Goal: Transaction & Acquisition: Purchase product/service

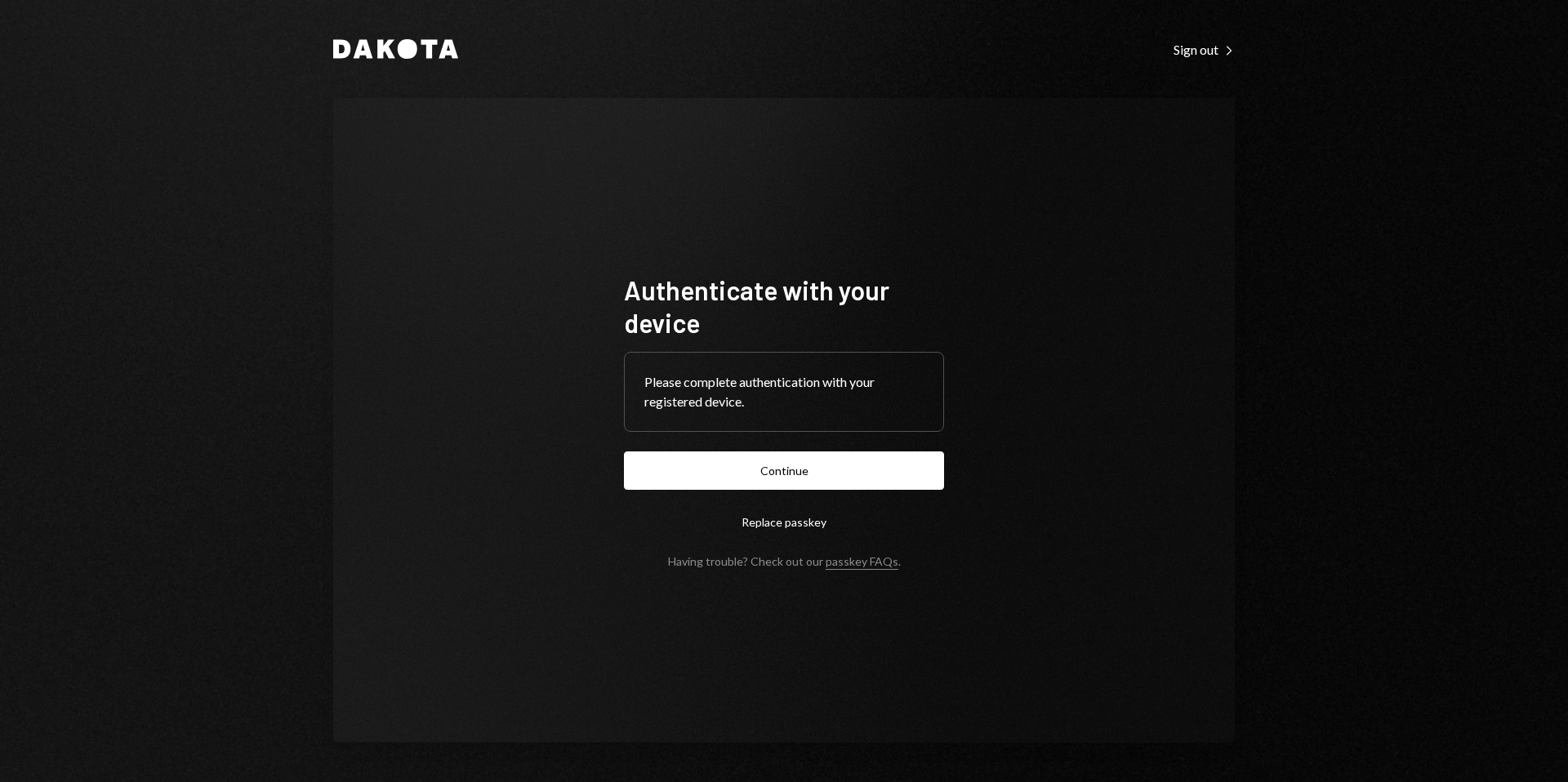
click at [795, 475] on button "Continue" at bounding box center [783, 470] width 320 height 38
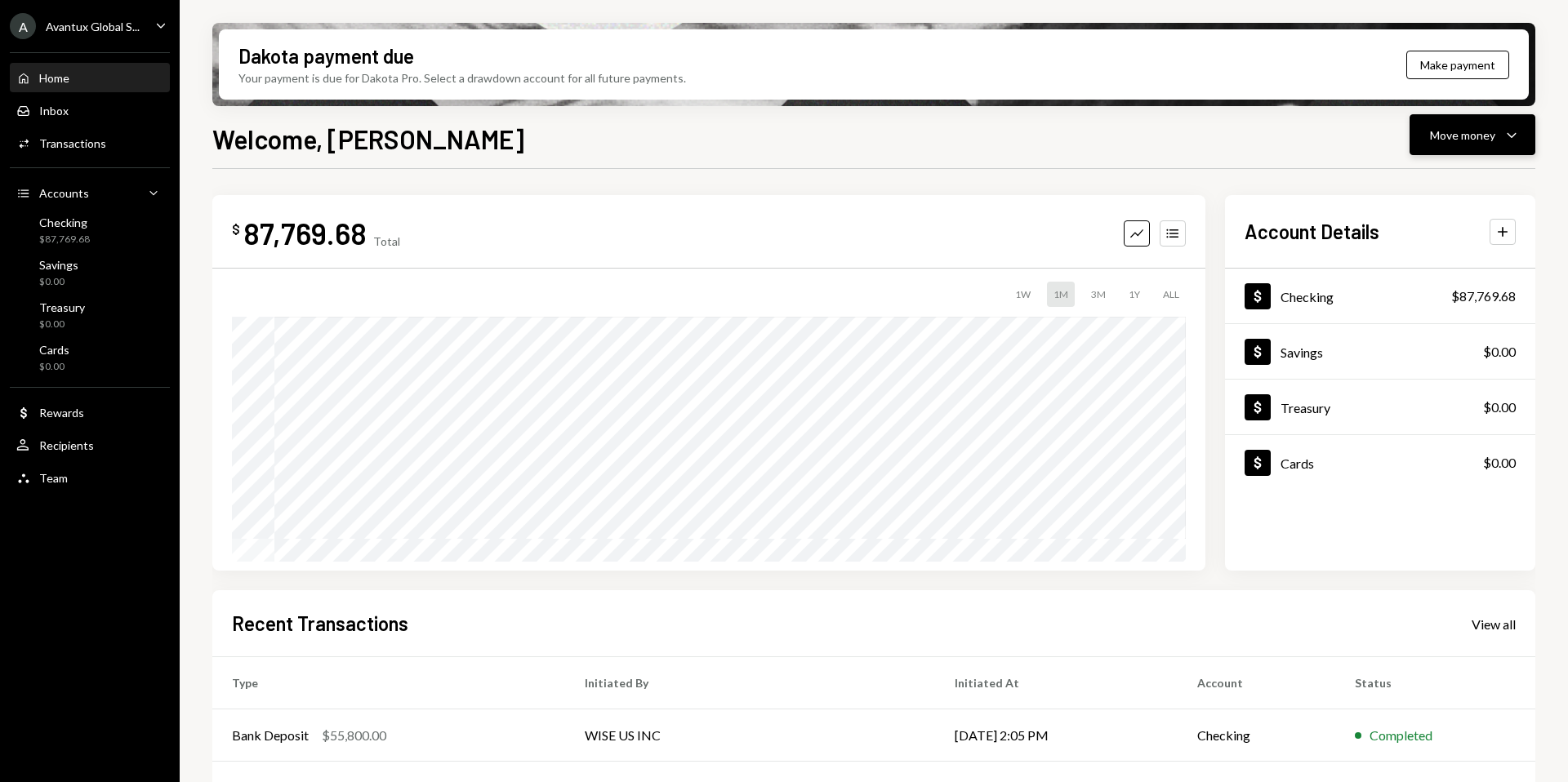
click at [1462, 140] on div "Move money" at bounding box center [1462, 135] width 66 height 17
click at [1421, 184] on div "Send" at bounding box center [1459, 184] width 119 height 17
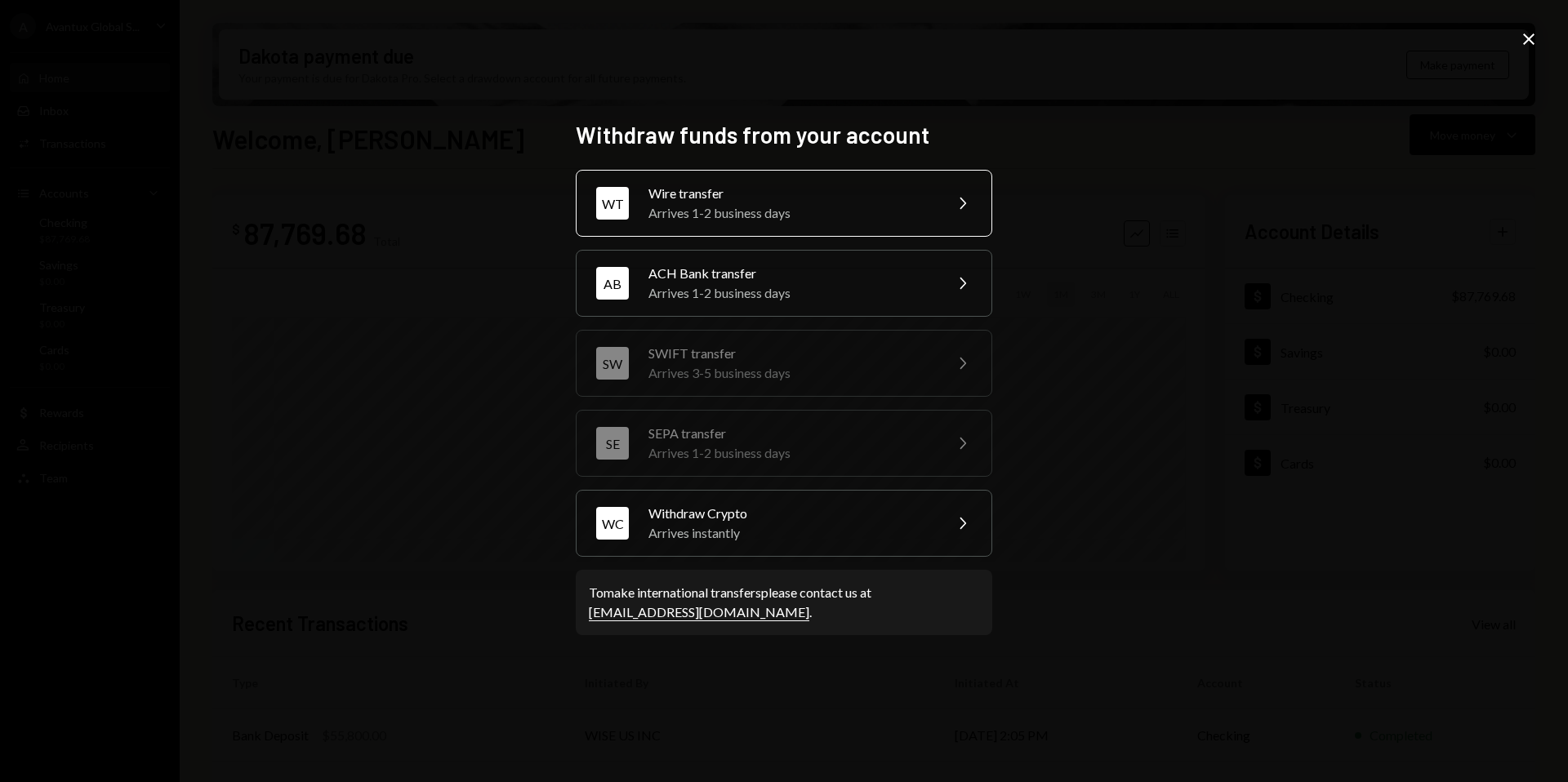
click at [829, 189] on div "Wire transfer" at bounding box center [791, 194] width 284 height 20
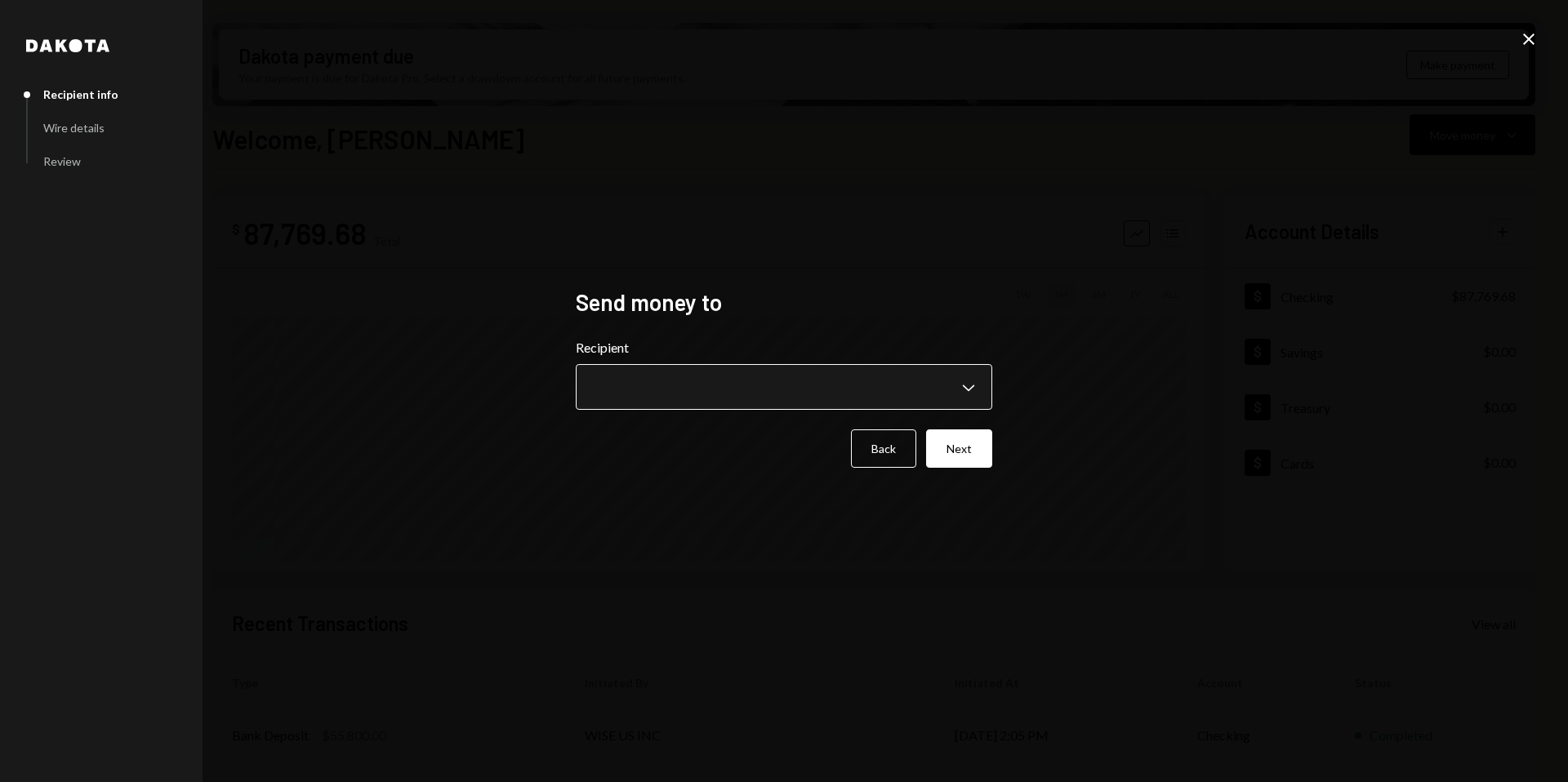
click at [969, 370] on body "A Avantux Global S... Caret Down Home Home Inbox Inbox Activities Transactions …" at bounding box center [784, 391] width 1568 height 782
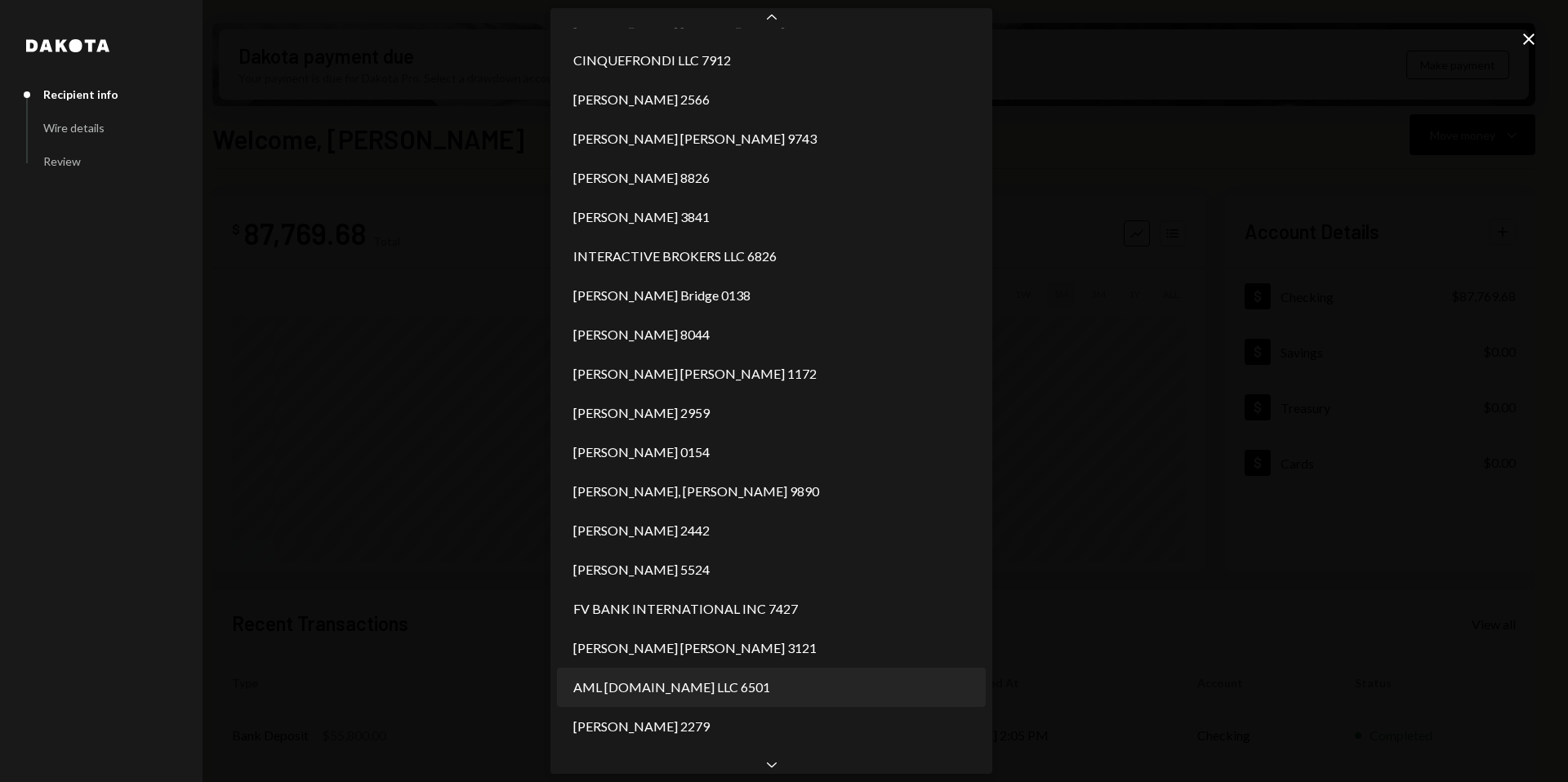
scroll to position [816, 0]
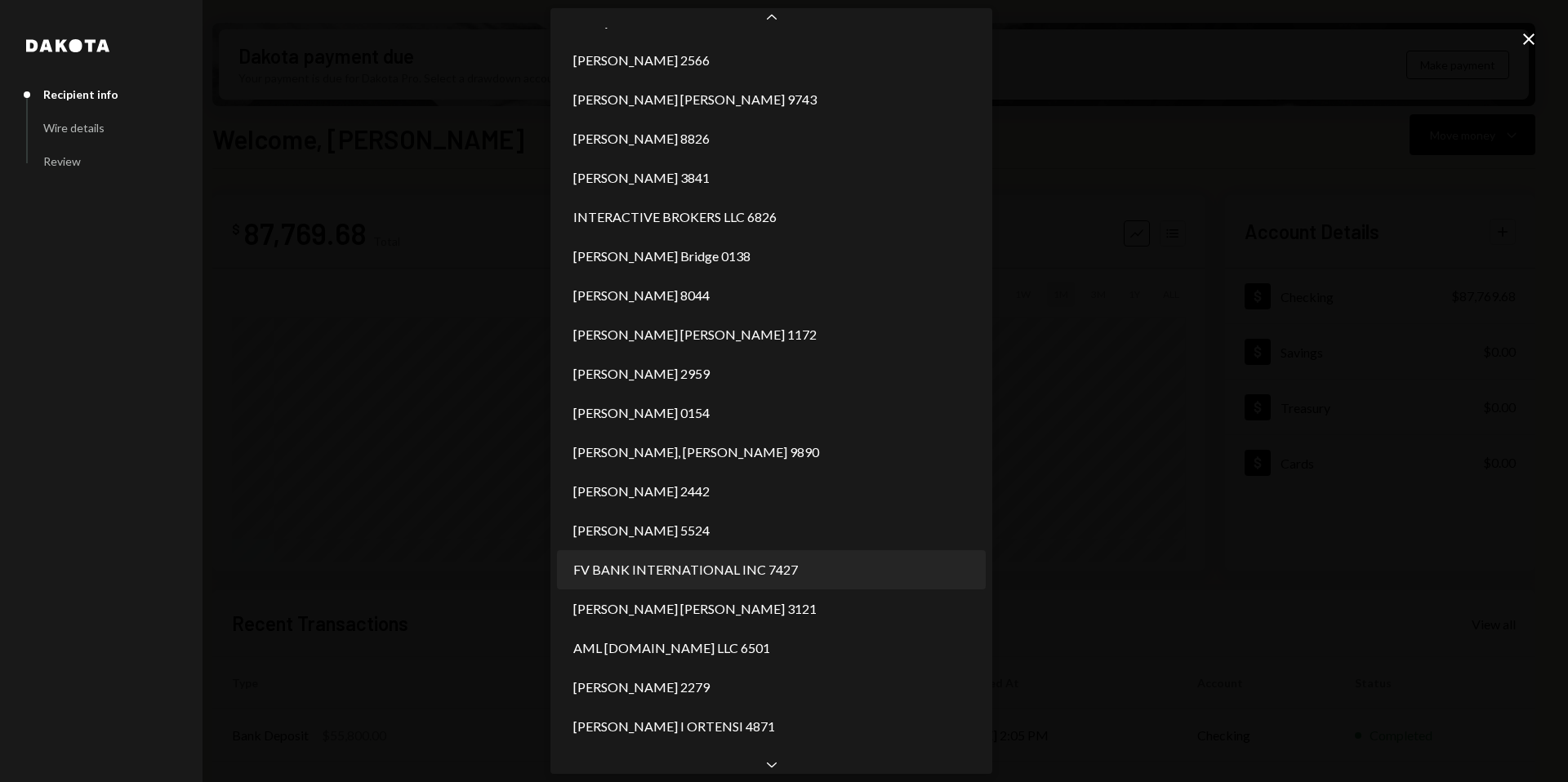
select select "**********"
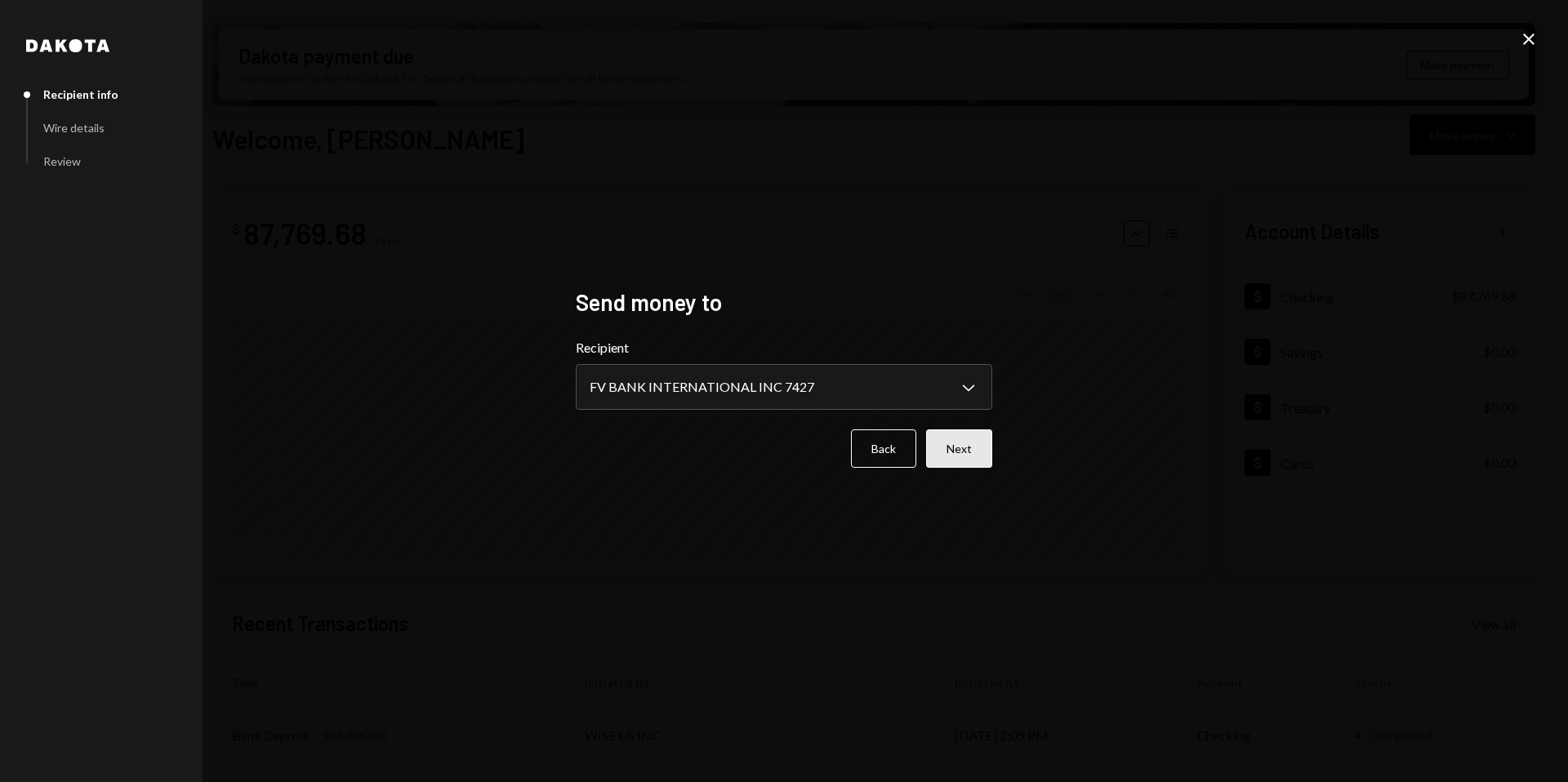
click at [961, 445] on button "Next" at bounding box center [959, 449] width 67 height 38
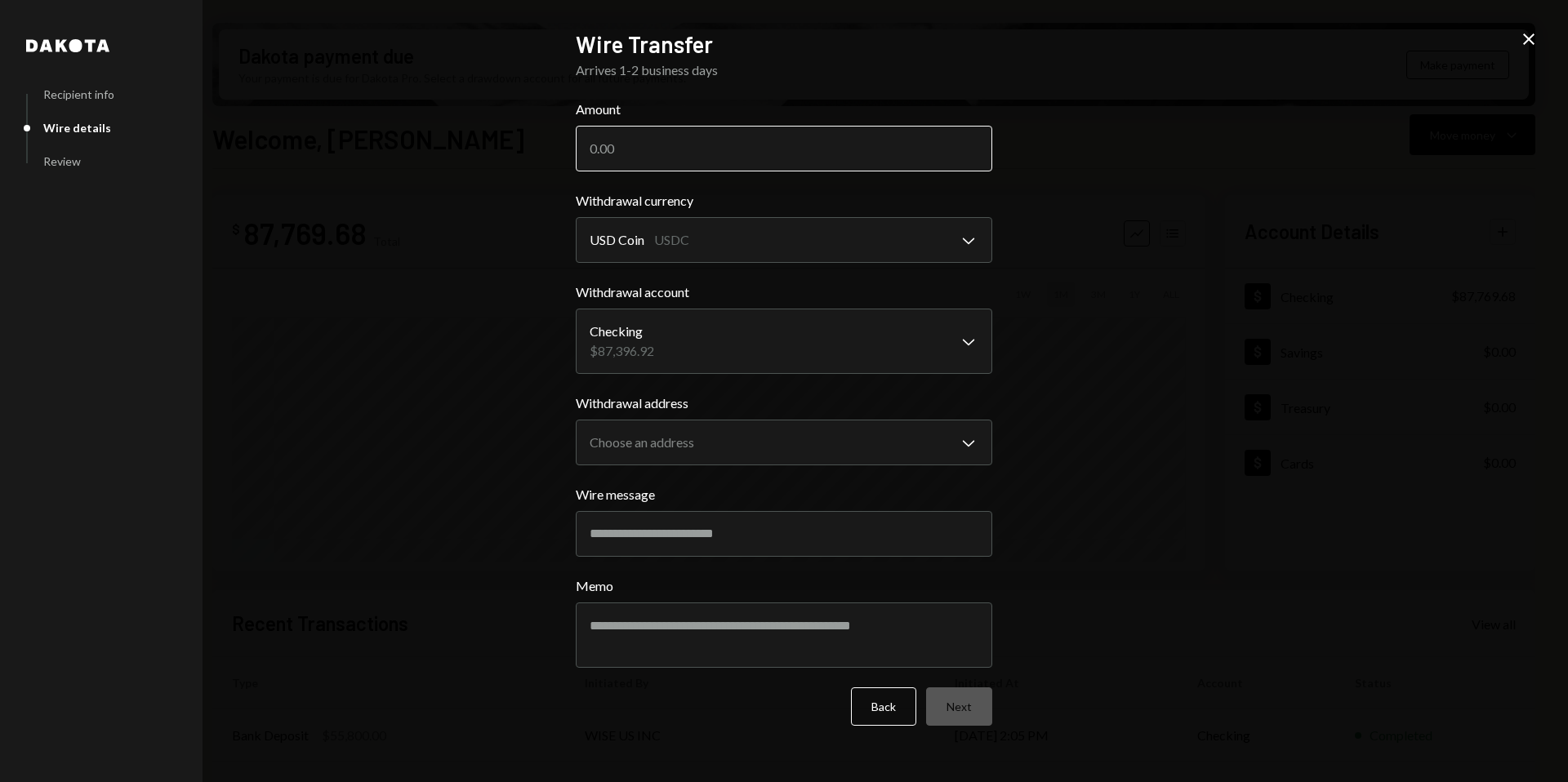
click at [767, 144] on input "Amount" at bounding box center [784, 148] width 417 height 46
type input "1200"
click at [846, 440] on body "A Avantux Global S... Caret Down Home Home Inbox Inbox Activities Transactions …" at bounding box center [784, 391] width 1568 height 782
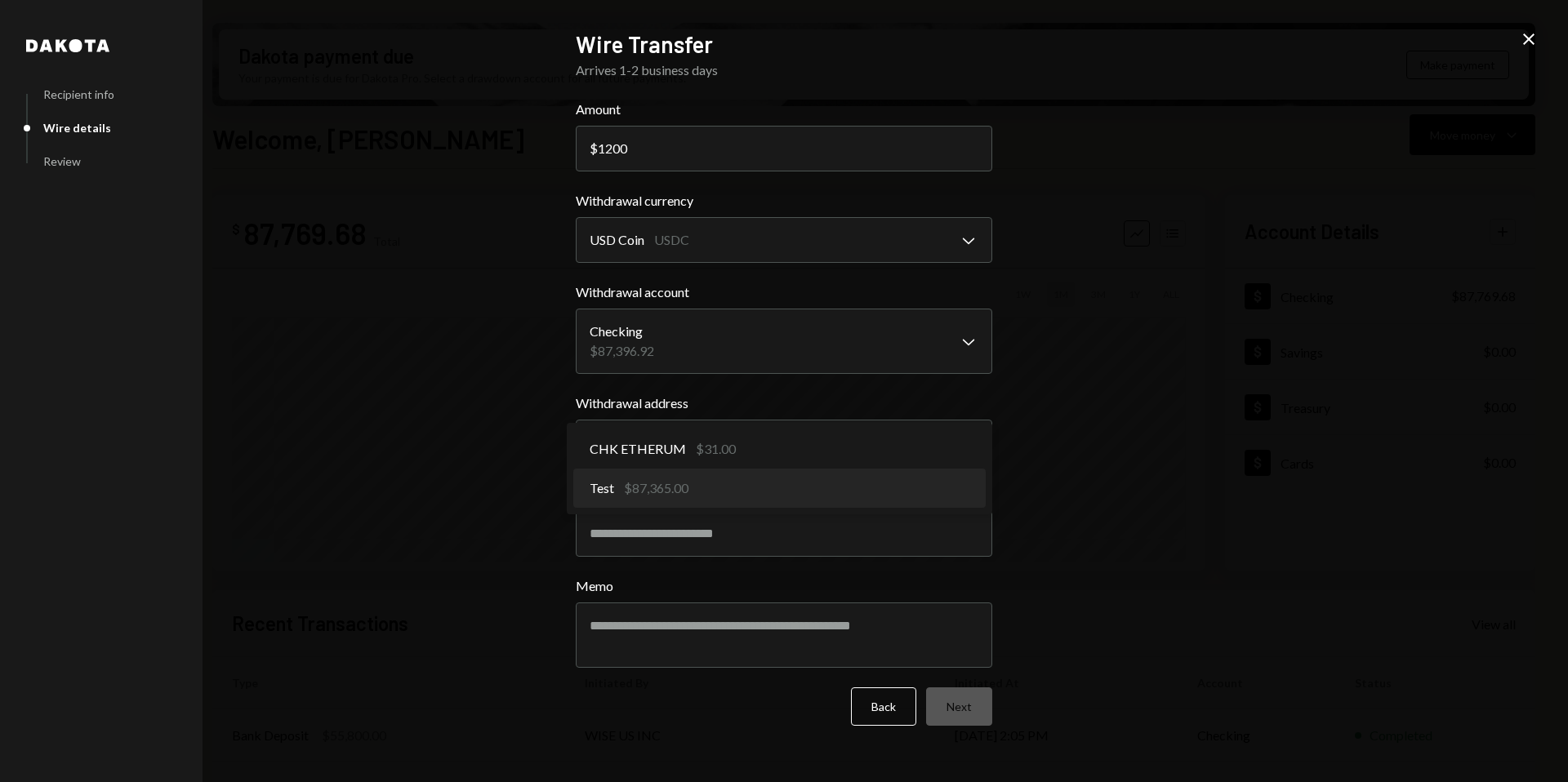
select select "**********"
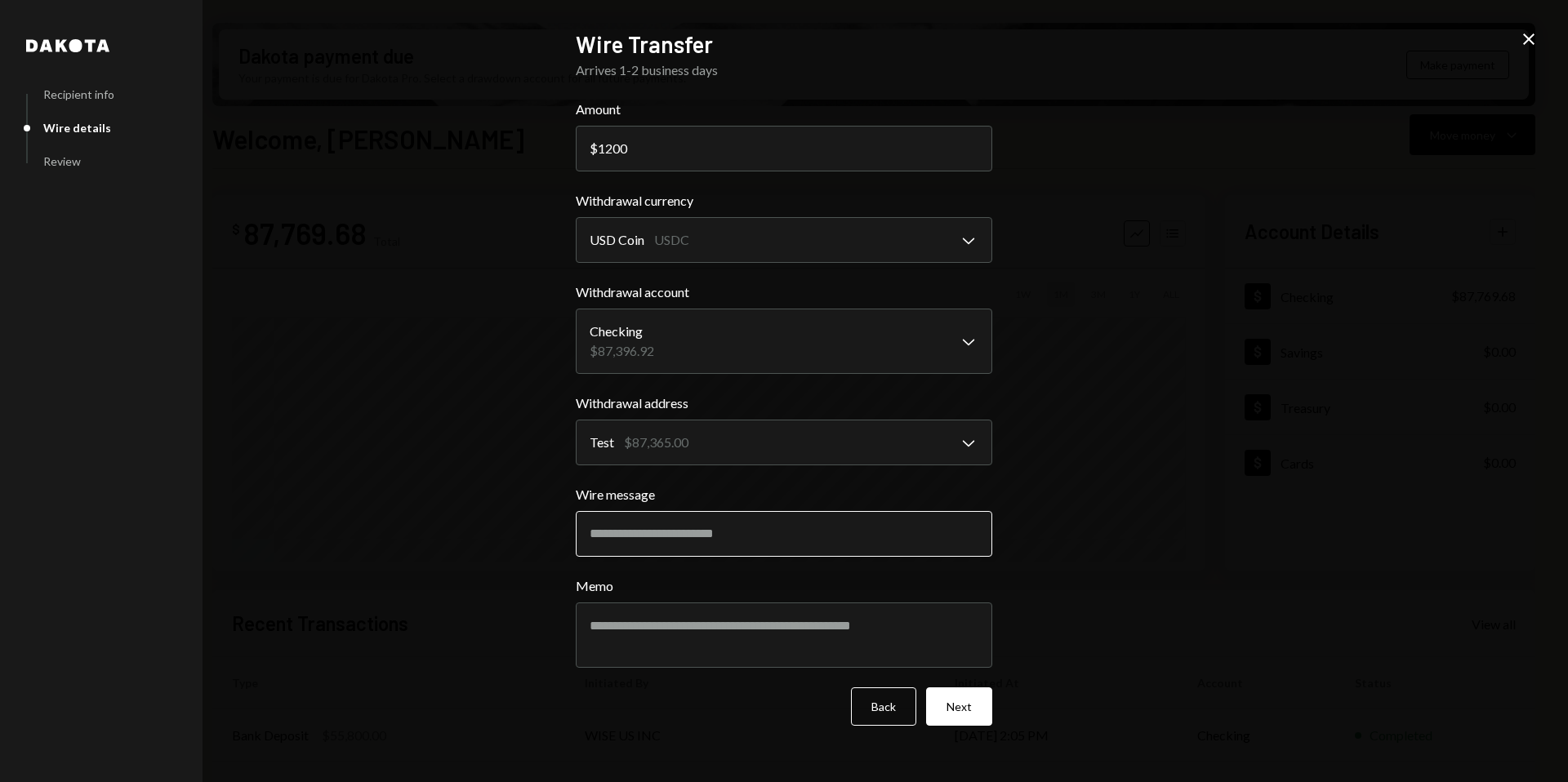
click at [696, 543] on input "Wire message" at bounding box center [784, 534] width 417 height 46
type input "**********"
click at [974, 711] on button "Next" at bounding box center [959, 706] width 67 height 38
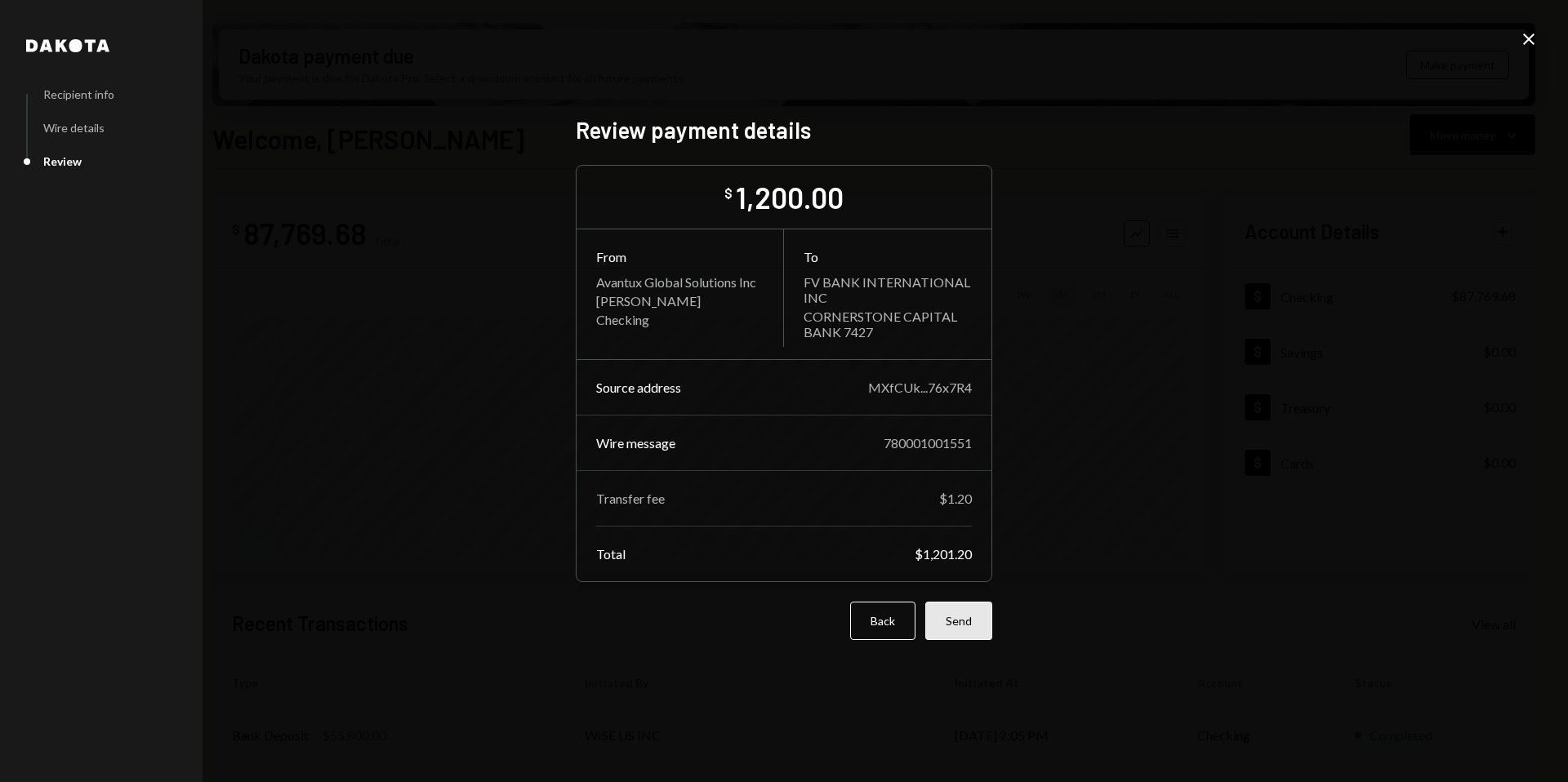
click at [973, 620] on button "Send" at bounding box center [959, 621] width 67 height 38
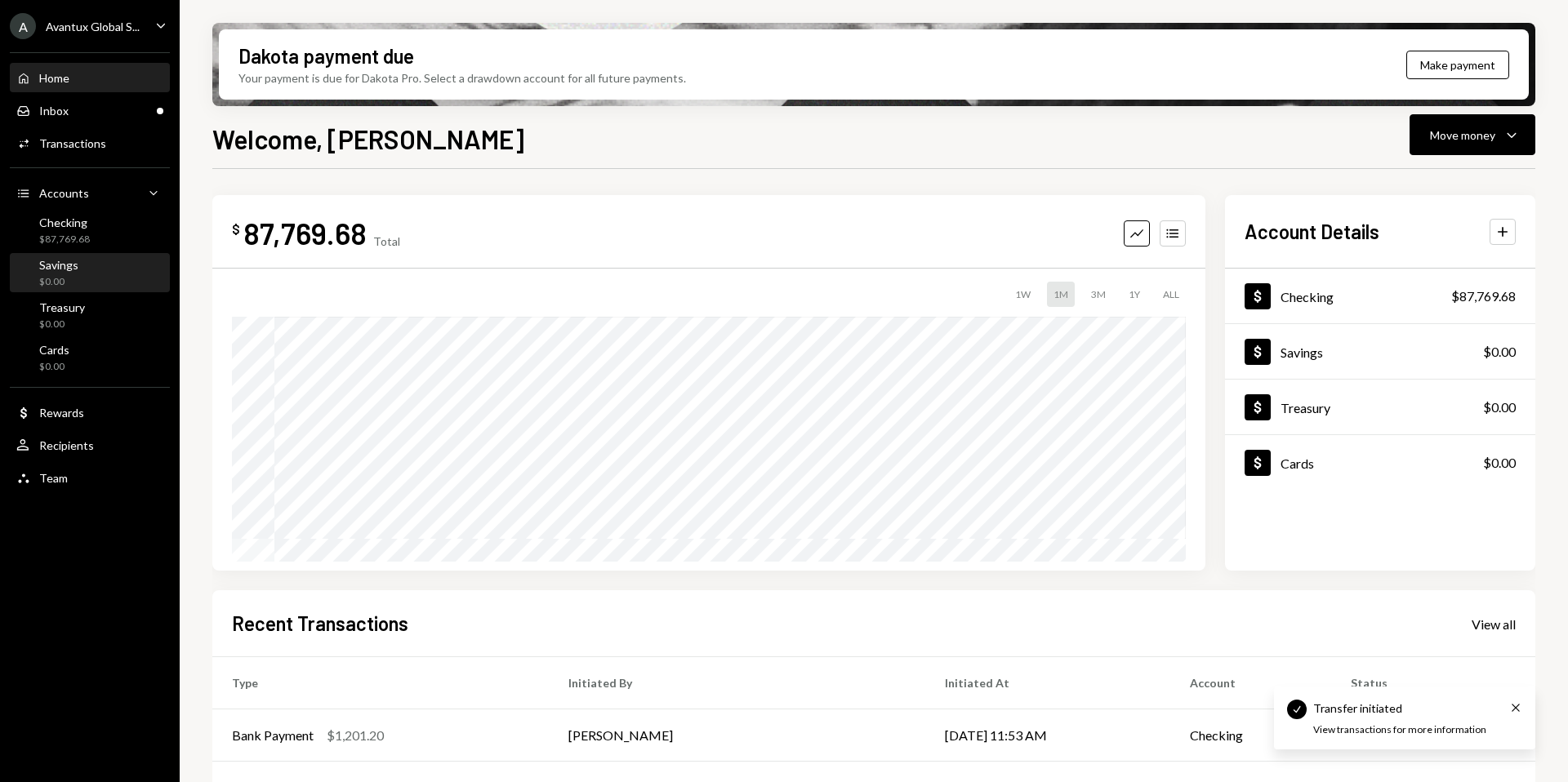
click at [82, 255] on div "Savings $0.00" at bounding box center [90, 273] width 147 height 37
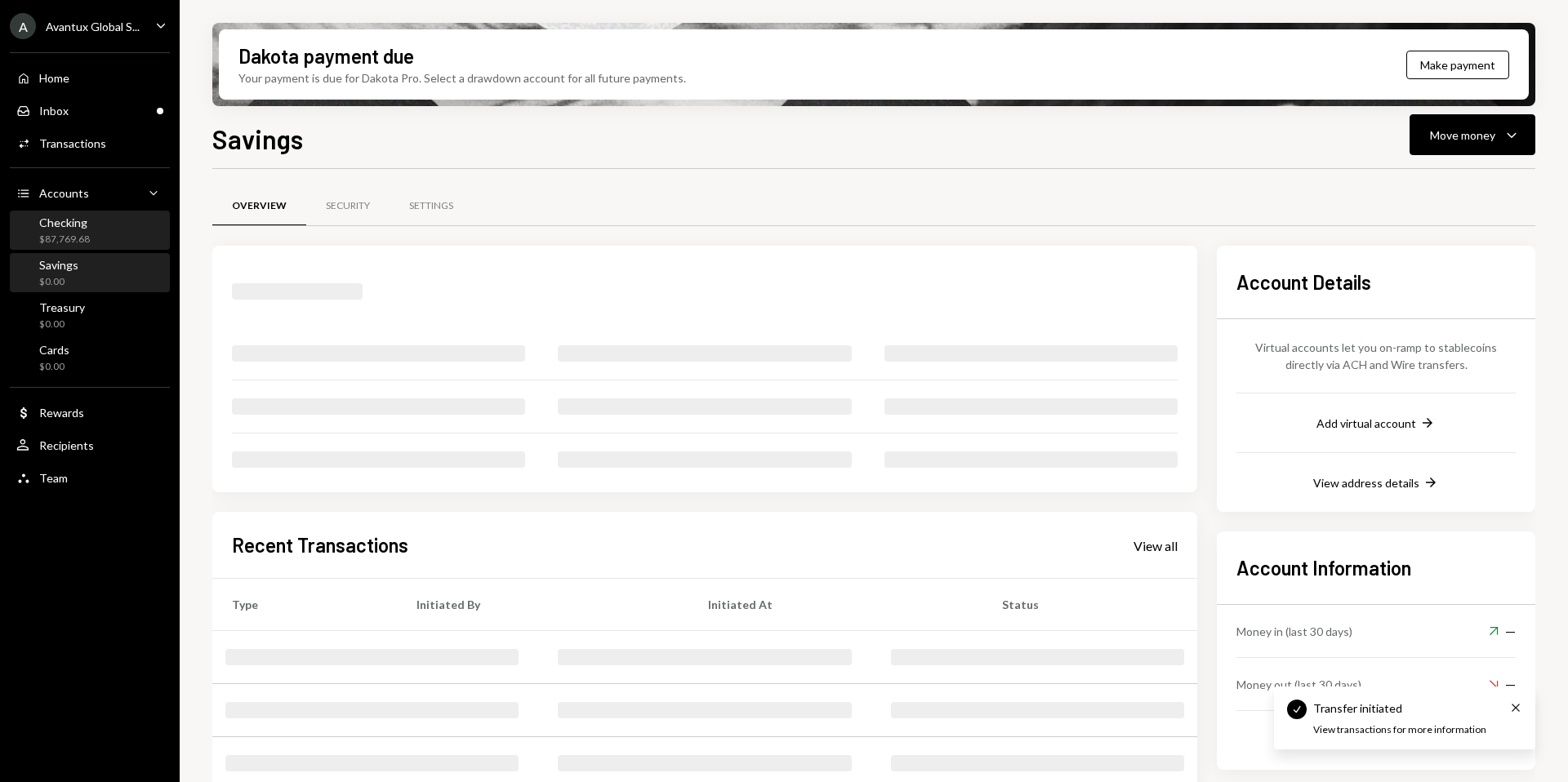
click at [86, 236] on div "$87,769.68" at bounding box center [64, 239] width 51 height 14
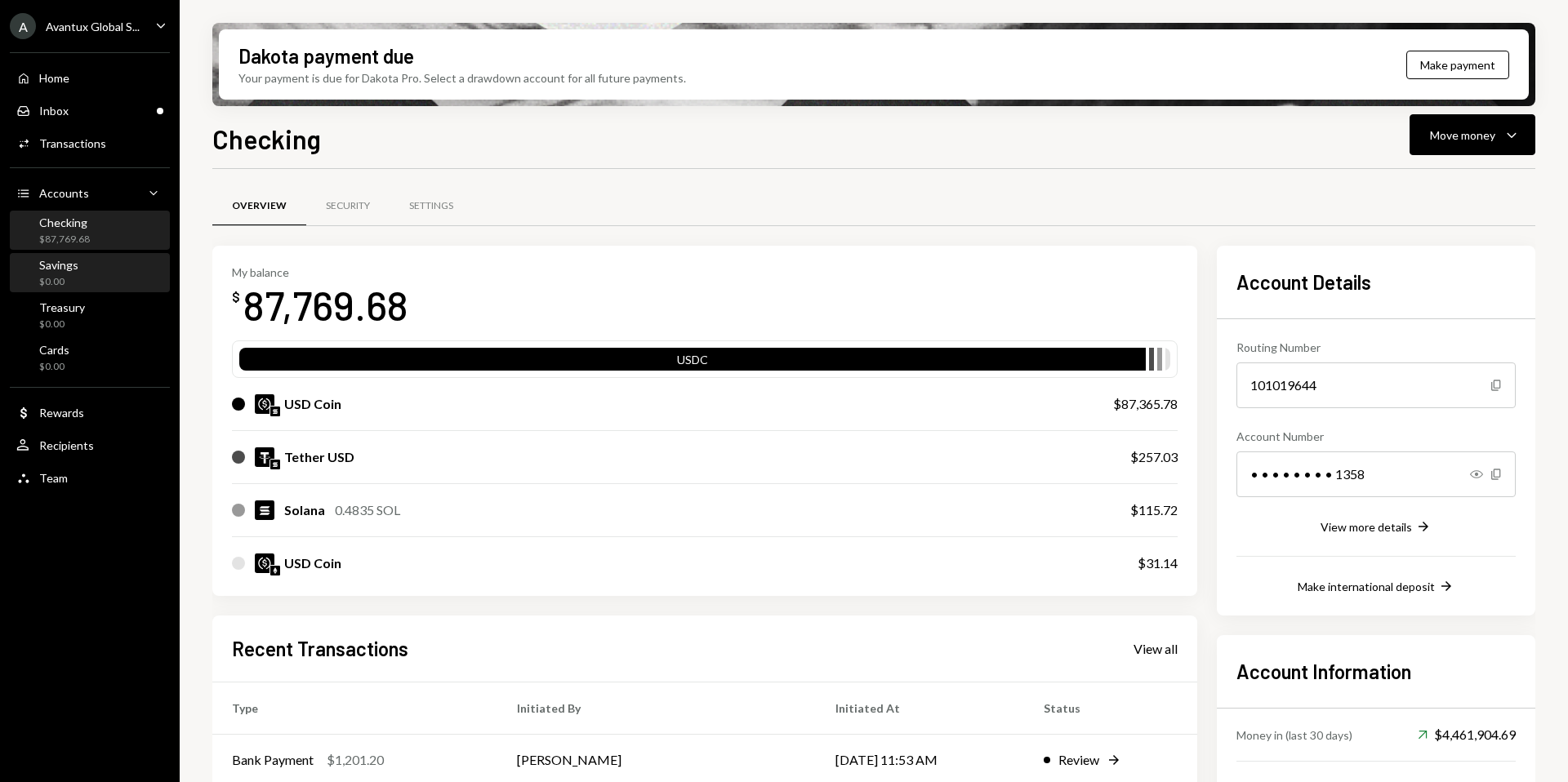
click at [67, 283] on div "$0.00" at bounding box center [58, 282] width 39 height 14
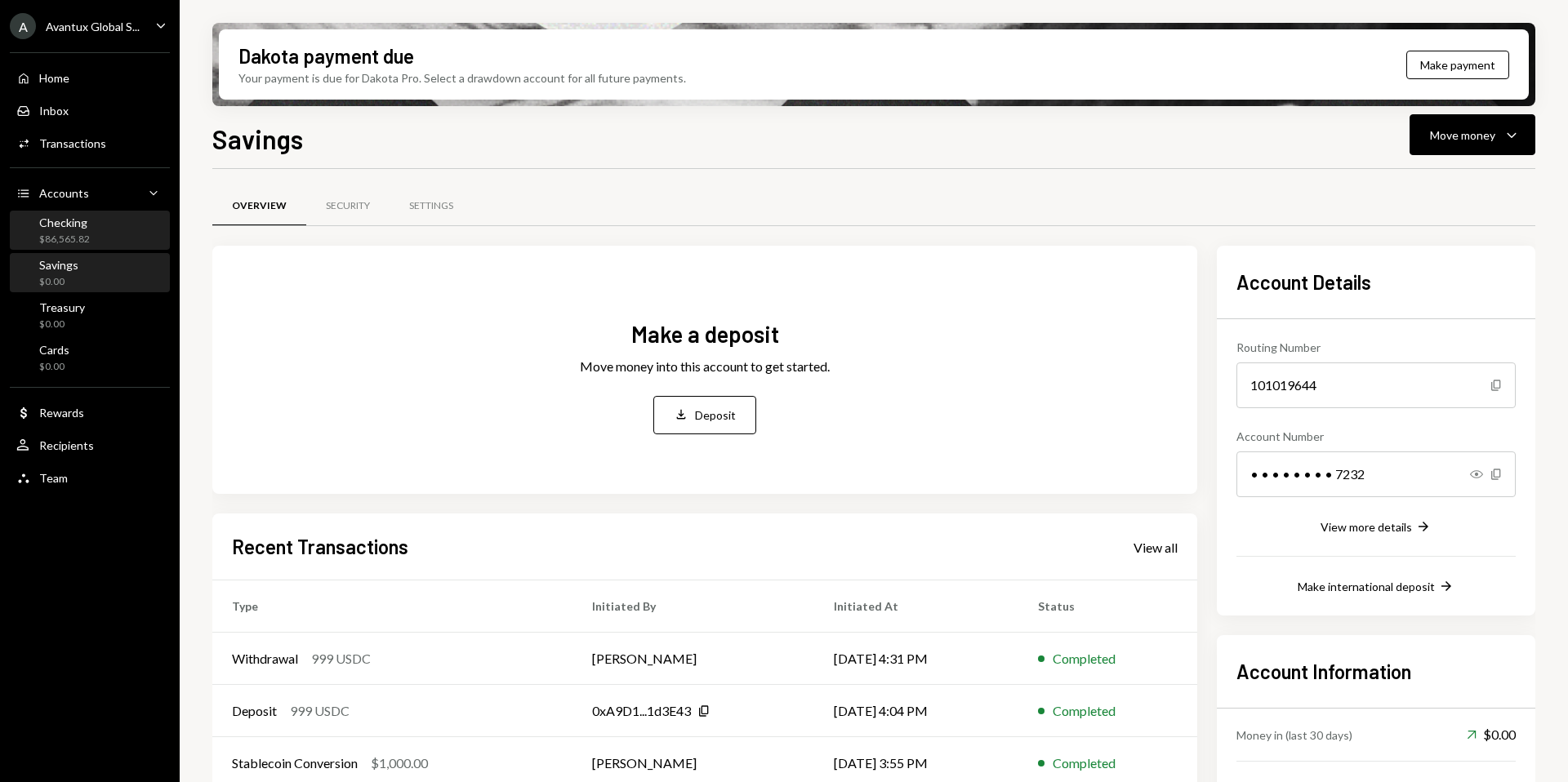
click at [66, 235] on div "$86,565.82" at bounding box center [64, 239] width 51 height 14
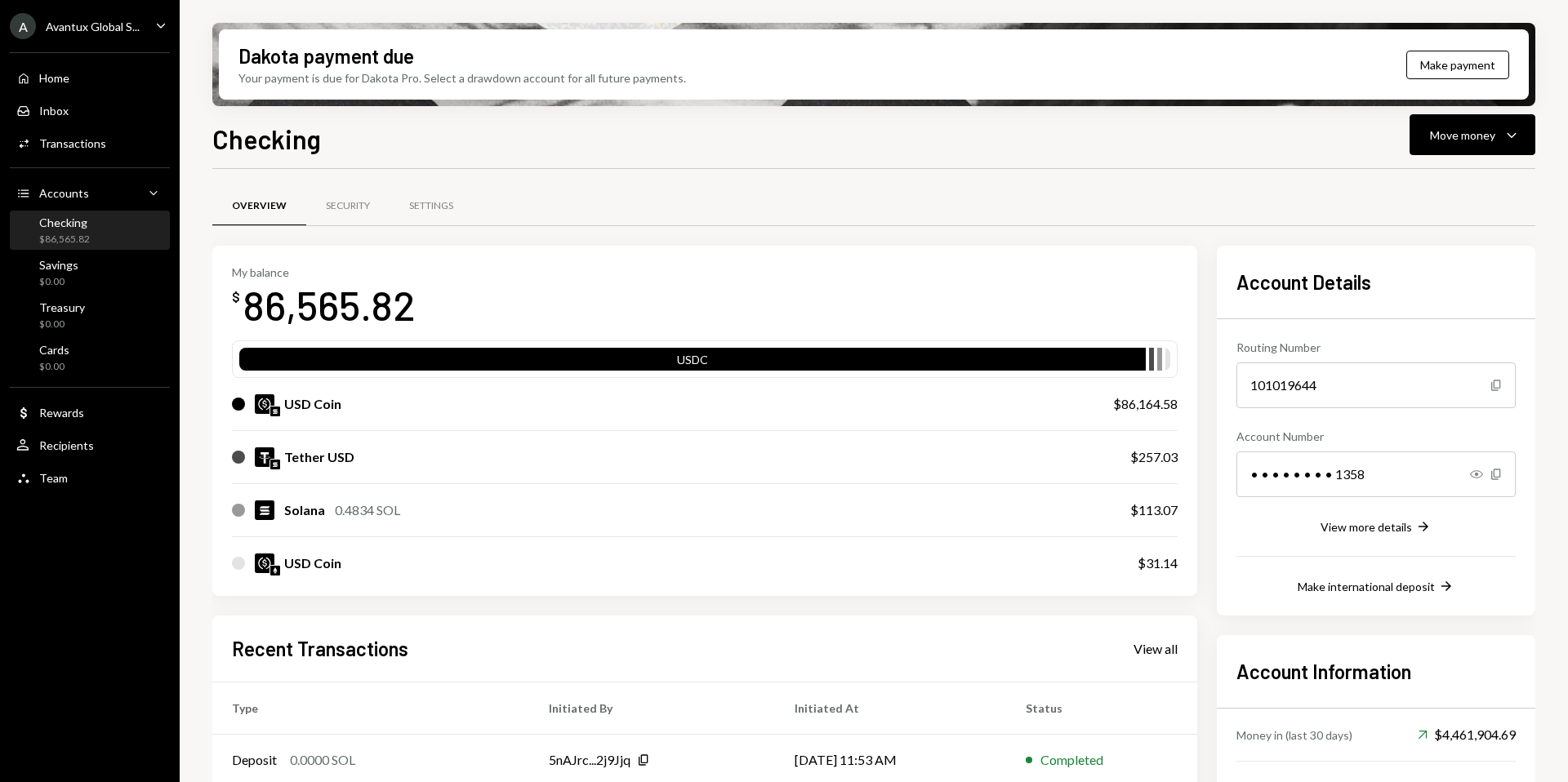
click at [96, 26] on div "Avantux Global S..." at bounding box center [92, 27] width 94 height 14
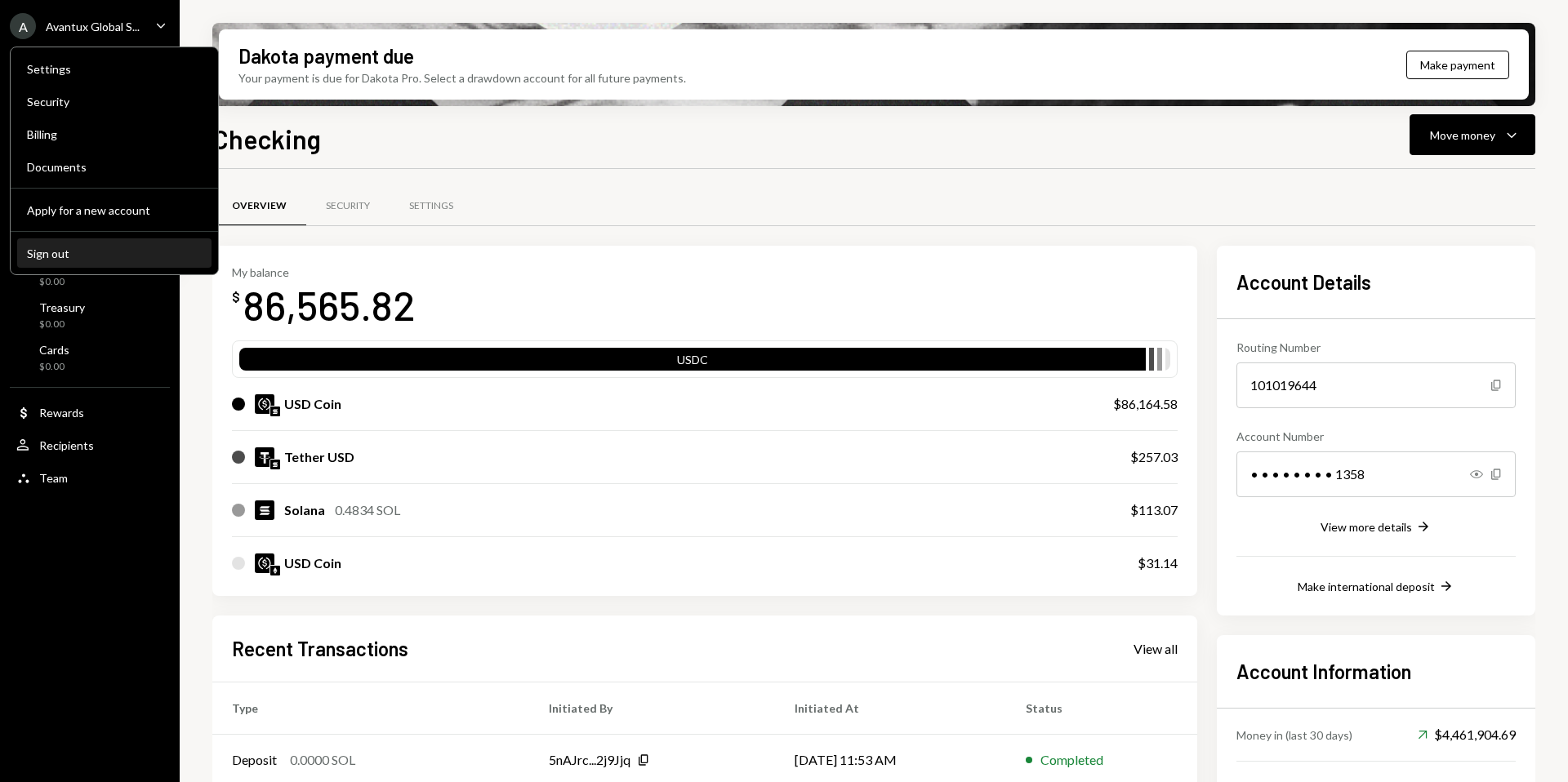
click at [74, 254] on div "Sign out" at bounding box center [114, 253] width 175 height 14
